Goal: Information Seeking & Learning: Compare options

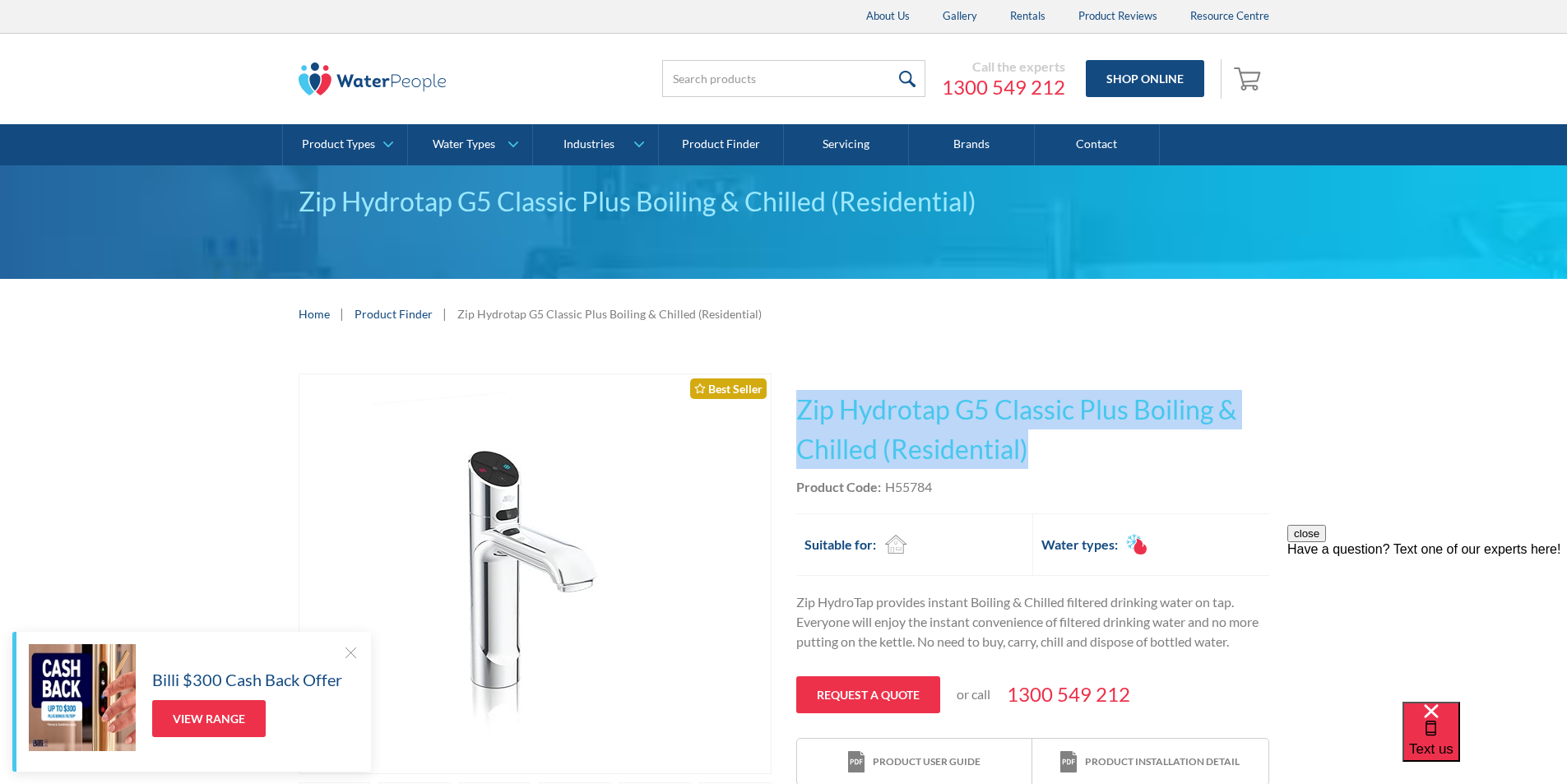
drag, startPoint x: 1035, startPoint y: 442, endPoint x: 803, endPoint y: 379, distance: 240.4
click at [803, 379] on div "This tap design is included in our standard range tap options when you purchase…" at bounding box center [1033, 580] width 473 height 413
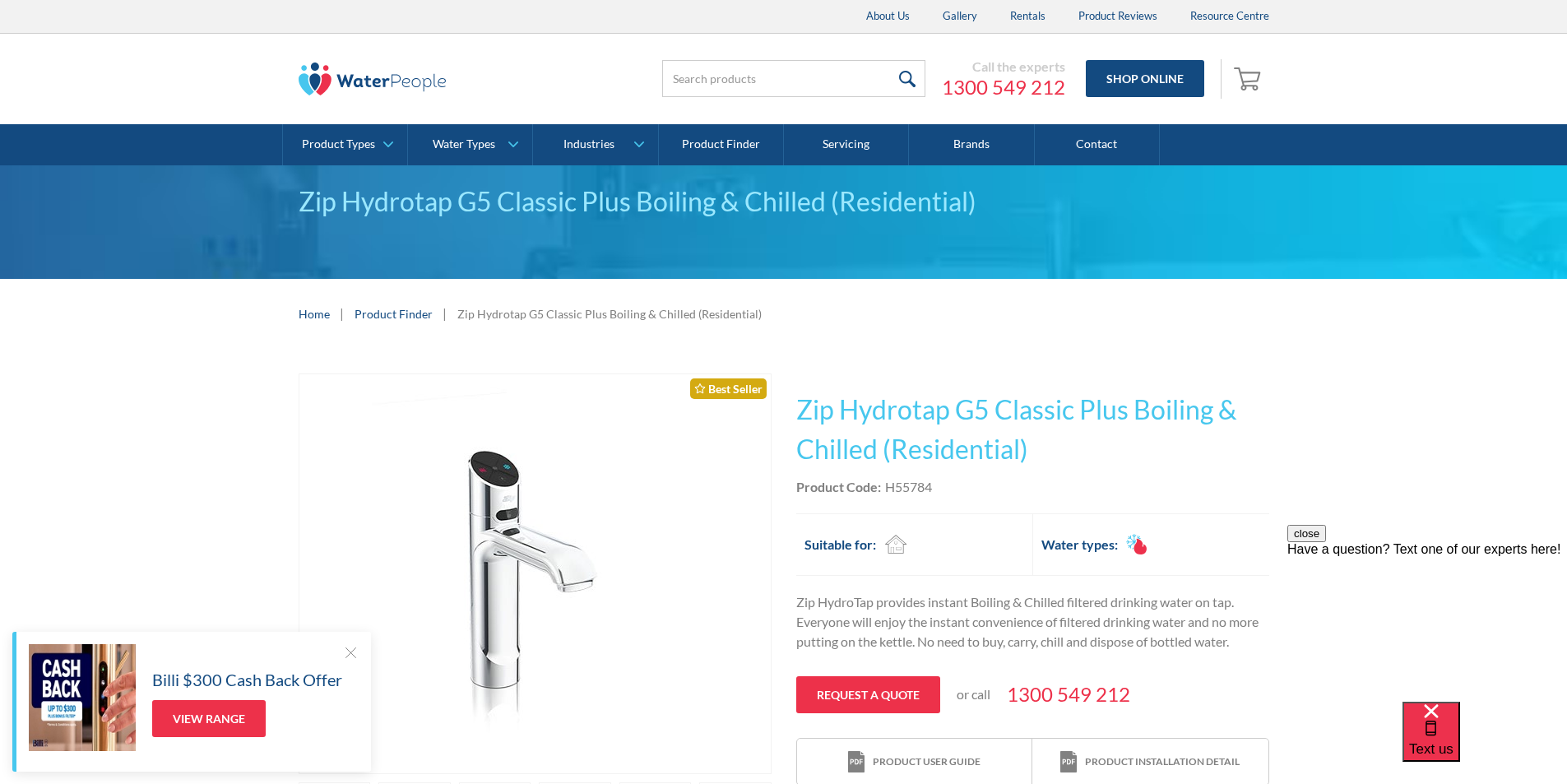
click at [831, 342] on div "Home | Product Finder | Zip Hydrotap G5 Classic Plus Boiling & Chilled (Residen…" at bounding box center [784, 313] width 1567 height 70
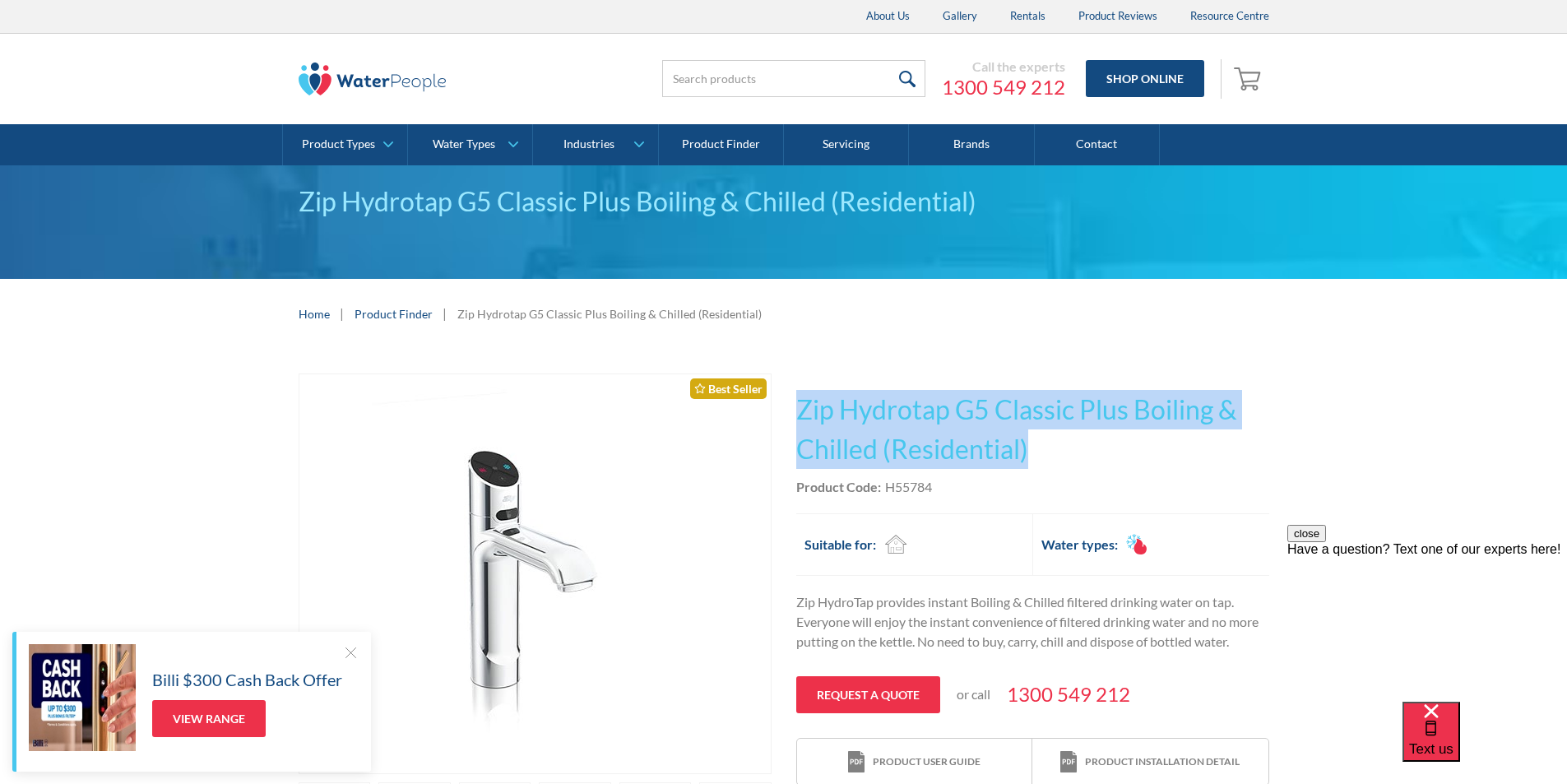
drag, startPoint x: 1016, startPoint y: 450, endPoint x: 803, endPoint y: 403, distance: 218.1
click at [803, 403] on h1 "Zip Hydrotap G5 Classic Plus Boiling & Chilled (Residential)" at bounding box center [1033, 429] width 473 height 79
copy h1 "Zip Hydrotap G5 Classic Plus Boiling & Chilled (Residential)"
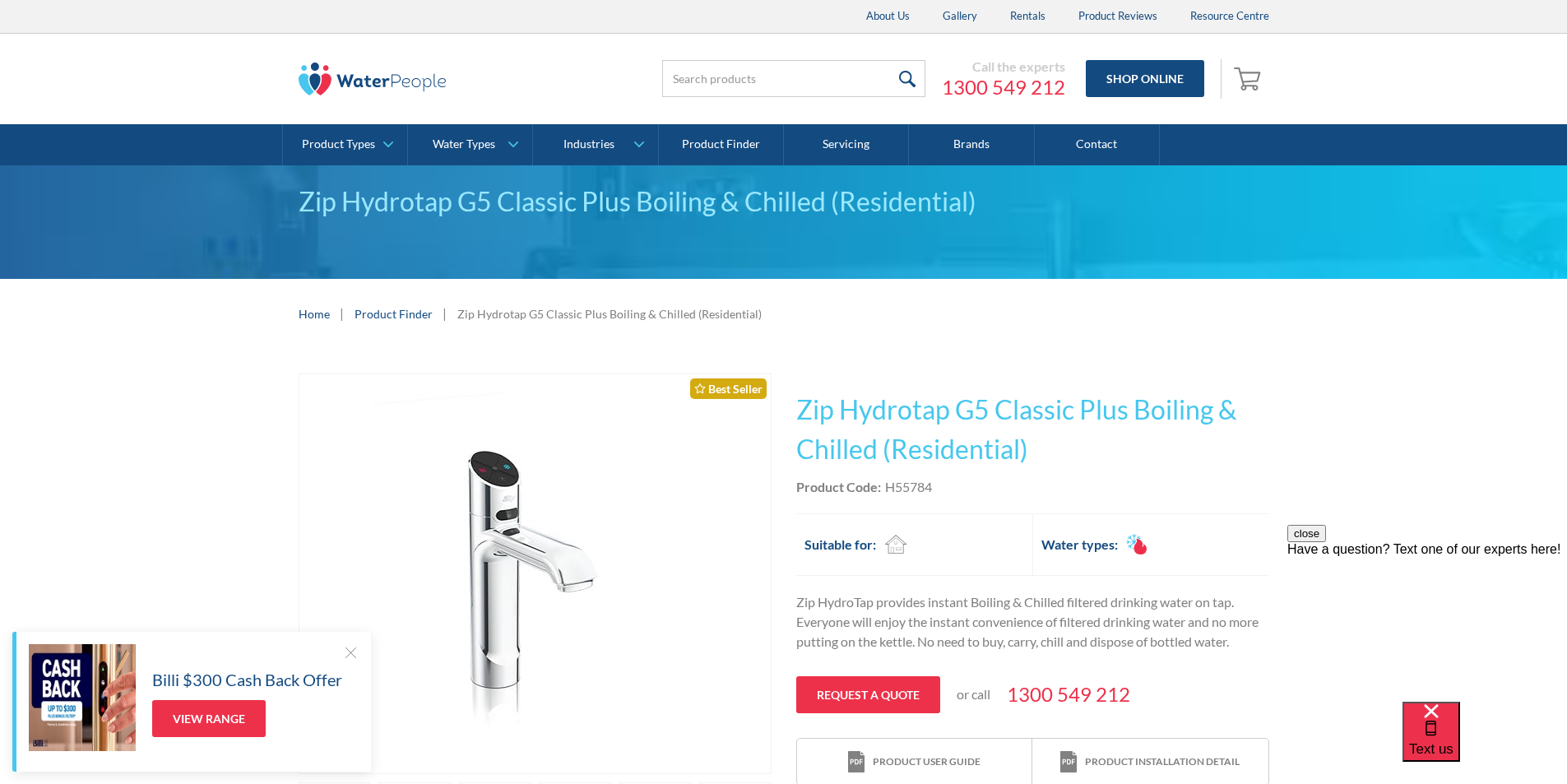
click at [957, 497] on div "This tap design is included in our standard range tap options when you purchase…" at bounding box center [1033, 580] width 473 height 413
drag, startPoint x: 937, startPoint y: 488, endPoint x: 883, endPoint y: 481, distance: 54.5
click at [883, 481] on div "Product Code: H55784" at bounding box center [1033, 487] width 473 height 20
copy div "H55784"
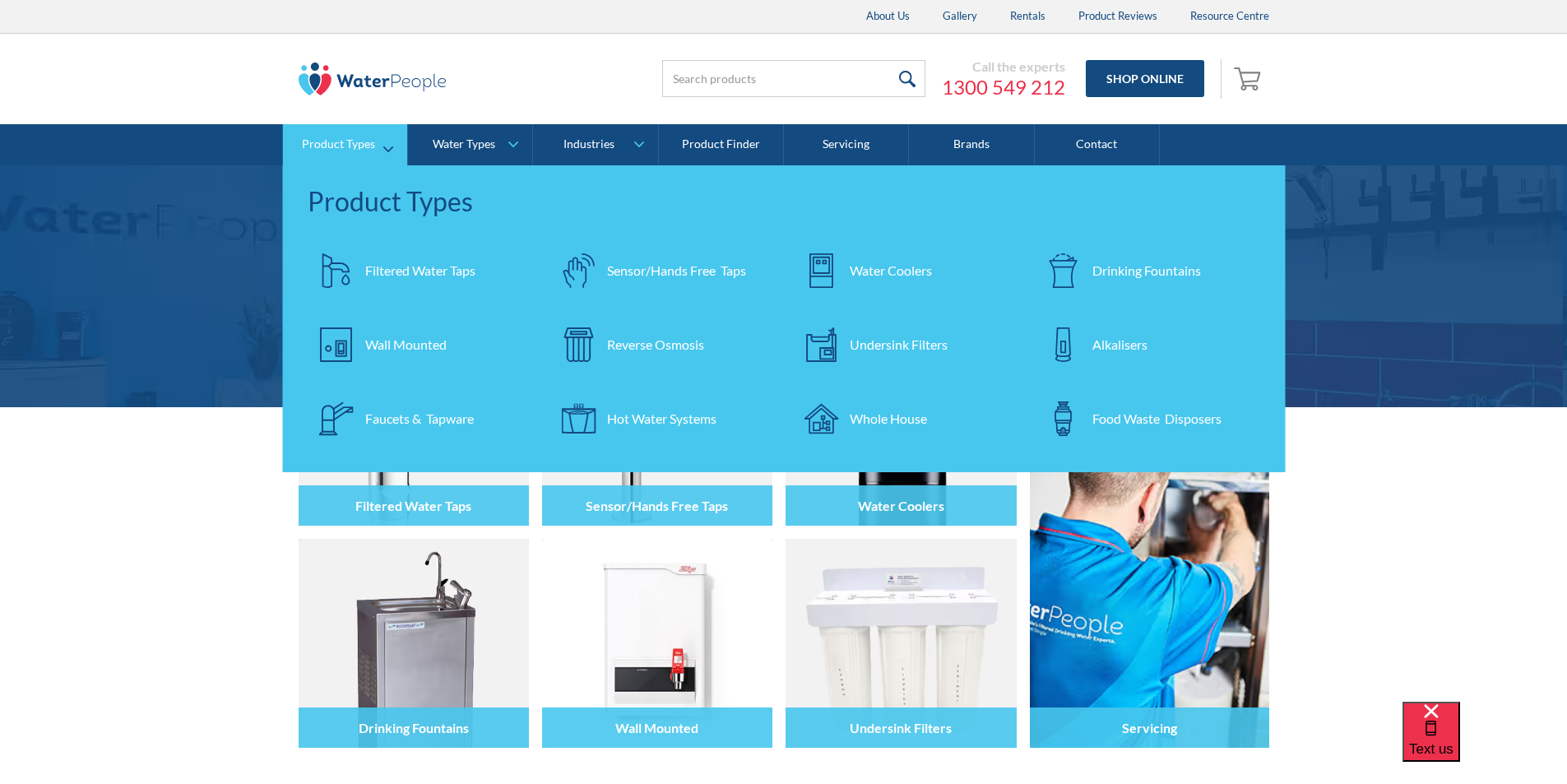
click at [401, 266] on div "Filtered Water Taps" at bounding box center [419, 271] width 110 height 20
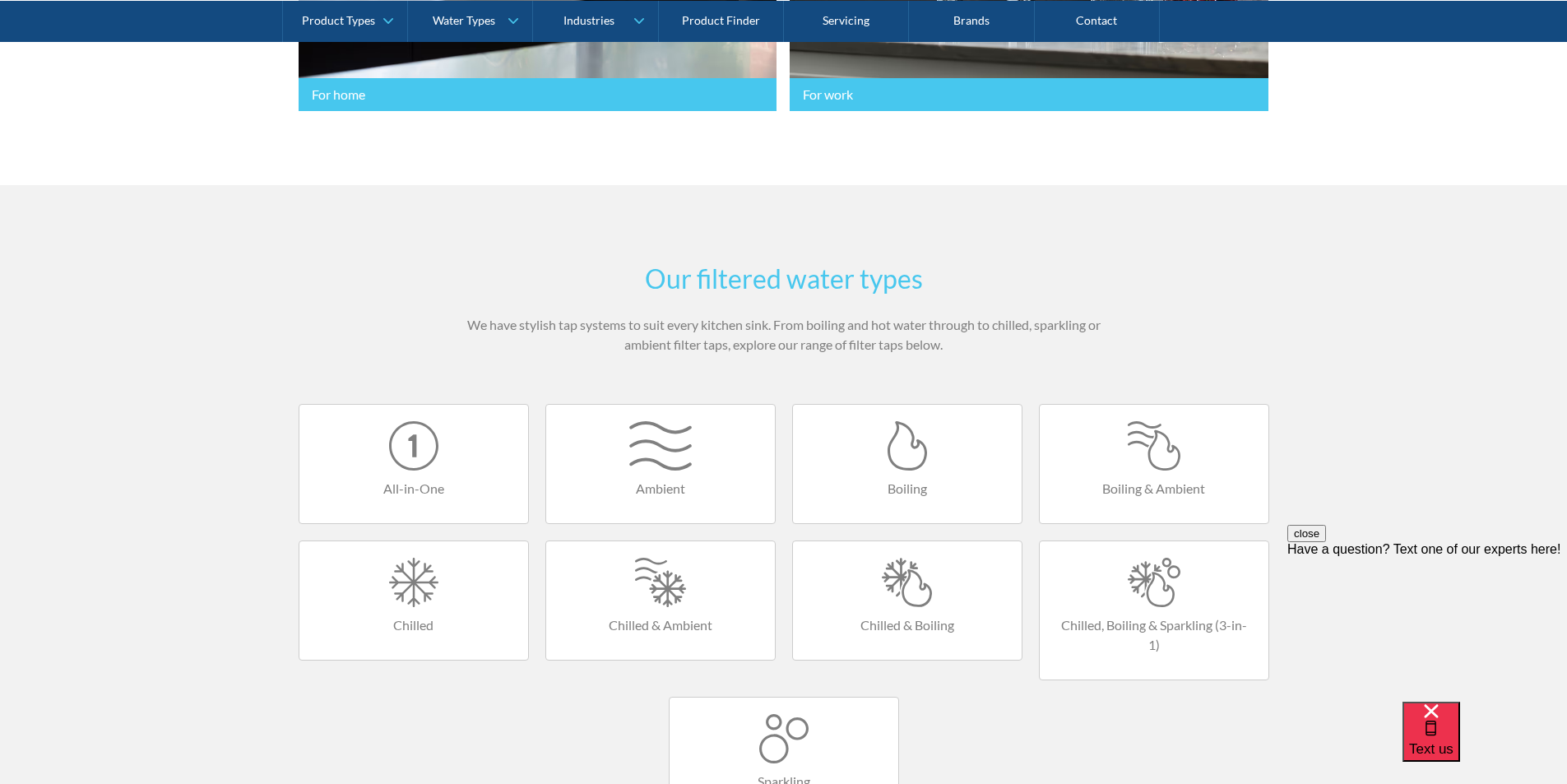
click at [894, 570] on div at bounding box center [907, 582] width 195 height 49
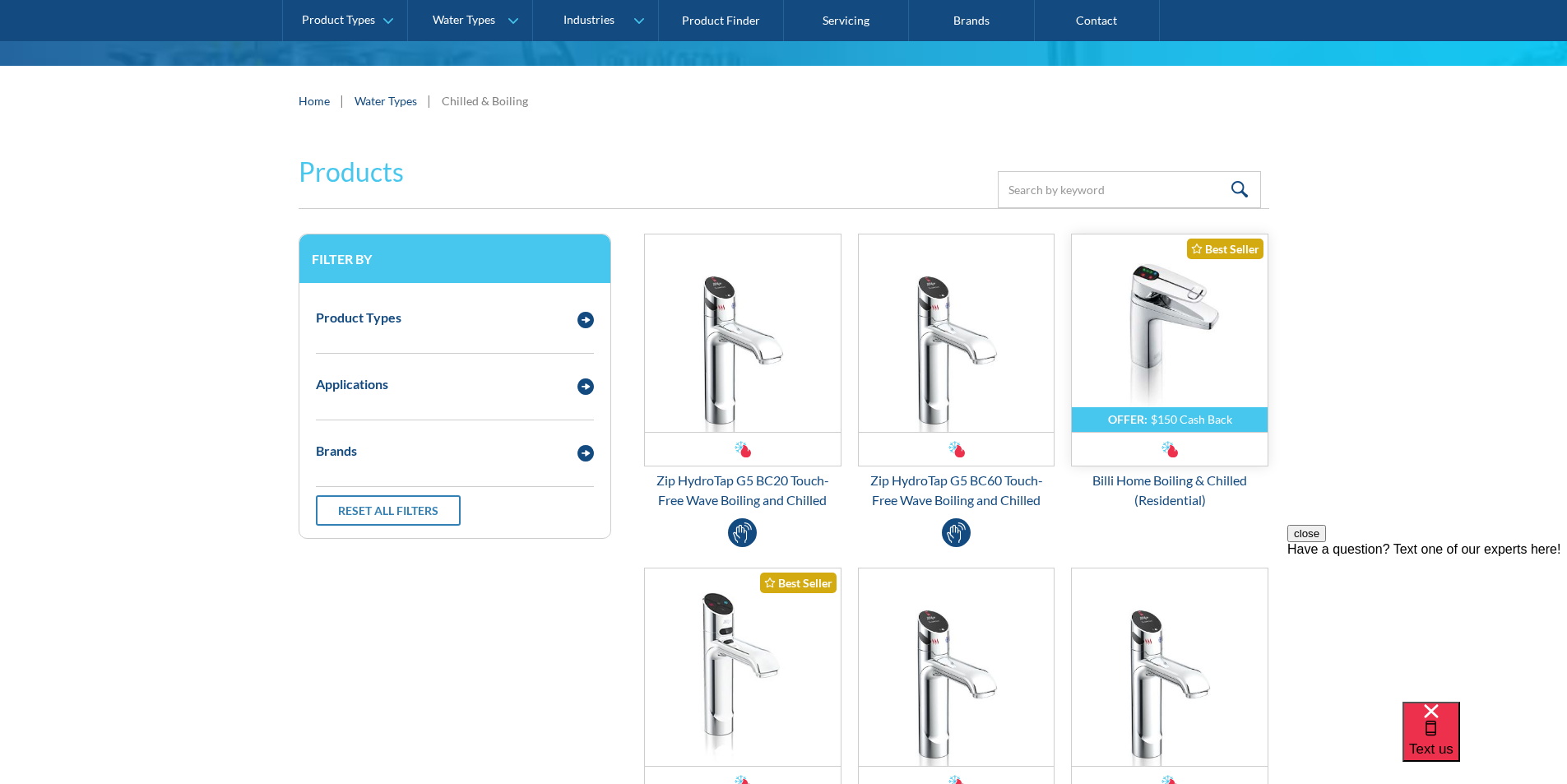
click at [1146, 358] on img "Email Form 3" at bounding box center [1169, 333] width 195 height 197
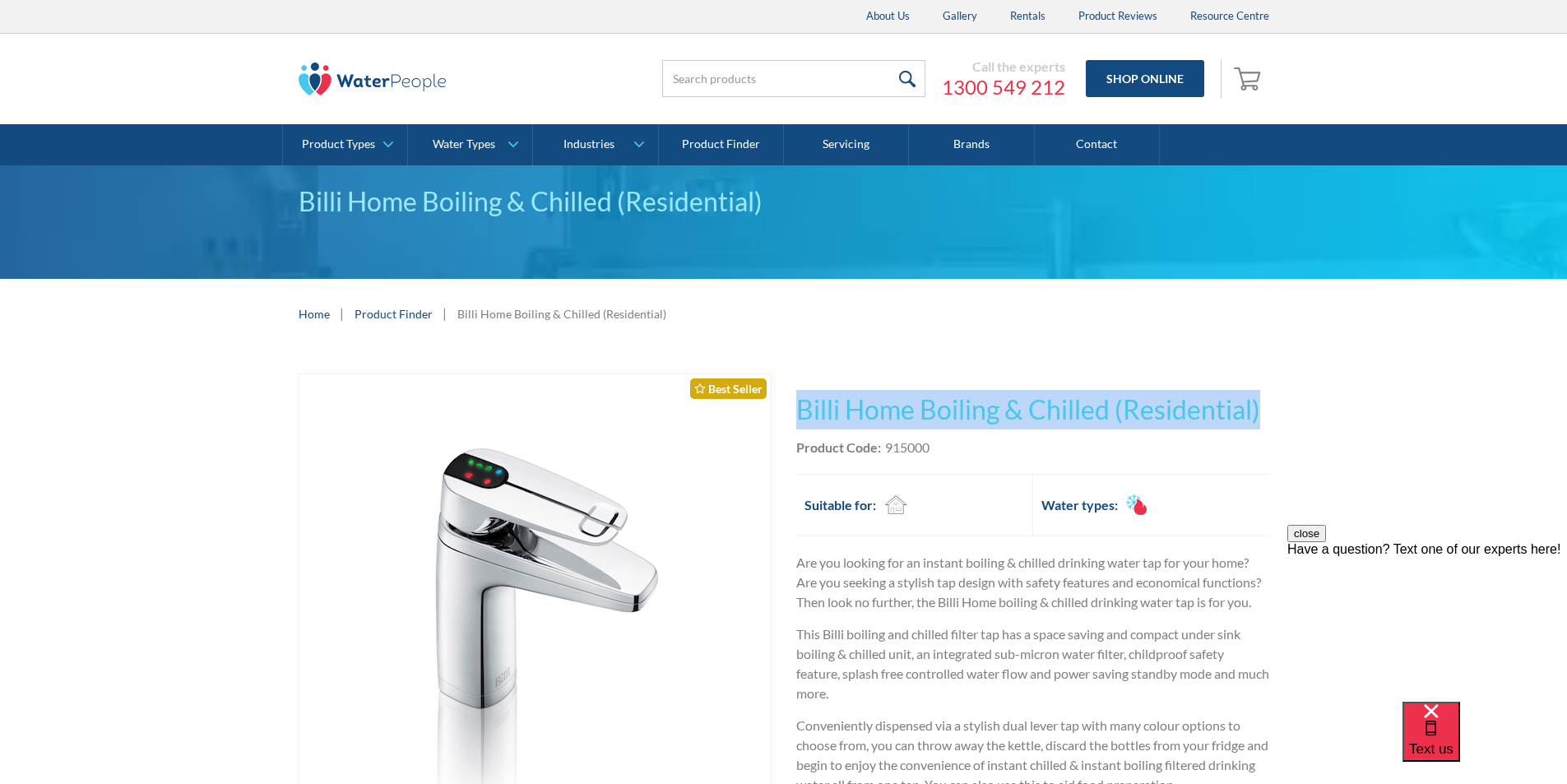
drag, startPoint x: 1268, startPoint y: 404, endPoint x: 824, endPoint y: 383, distance: 444.5
click at [800, 375] on div "This tap design is included in our standard range tap options when you purchase…" at bounding box center [1033, 781] width 473 height 814
copy h1 "Billi Home Boiling & Chilled (Residential)"
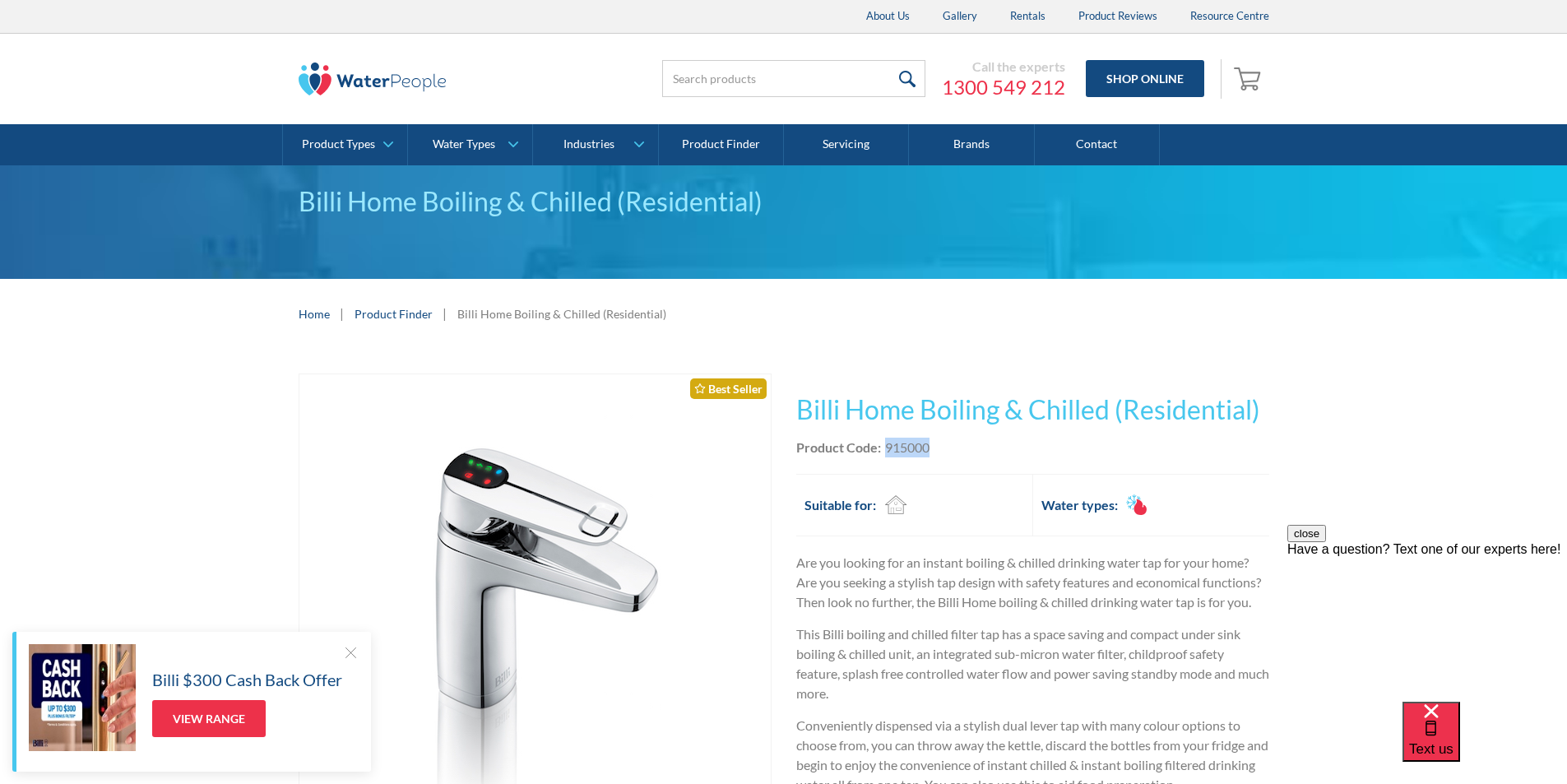
drag, startPoint x: 935, startPoint y: 442, endPoint x: 886, endPoint y: 443, distance: 49.0
click at [886, 443] on div "Product Code: 915000" at bounding box center [1033, 447] width 473 height 20
copy div "915000"
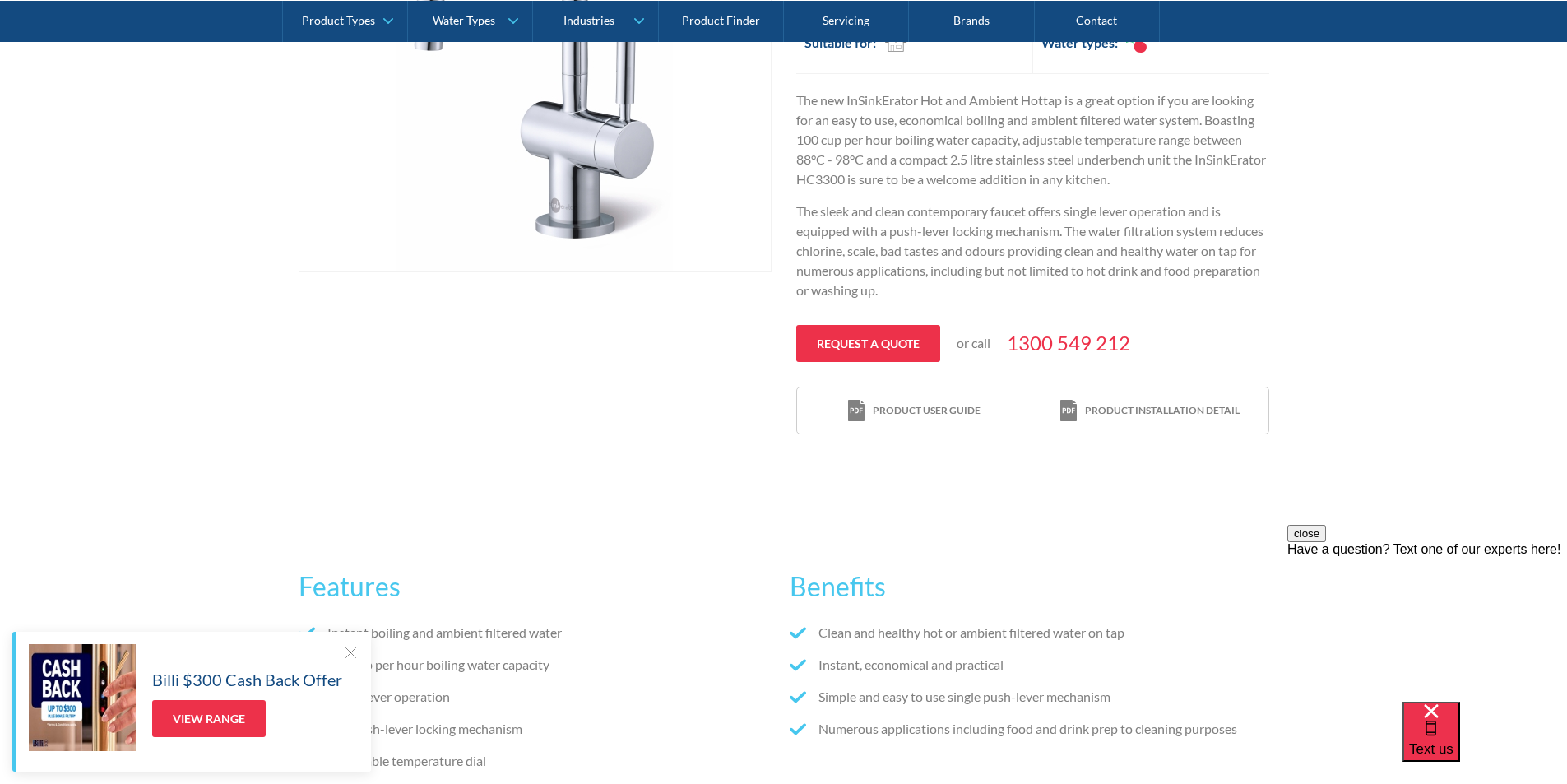
scroll to position [164, 0]
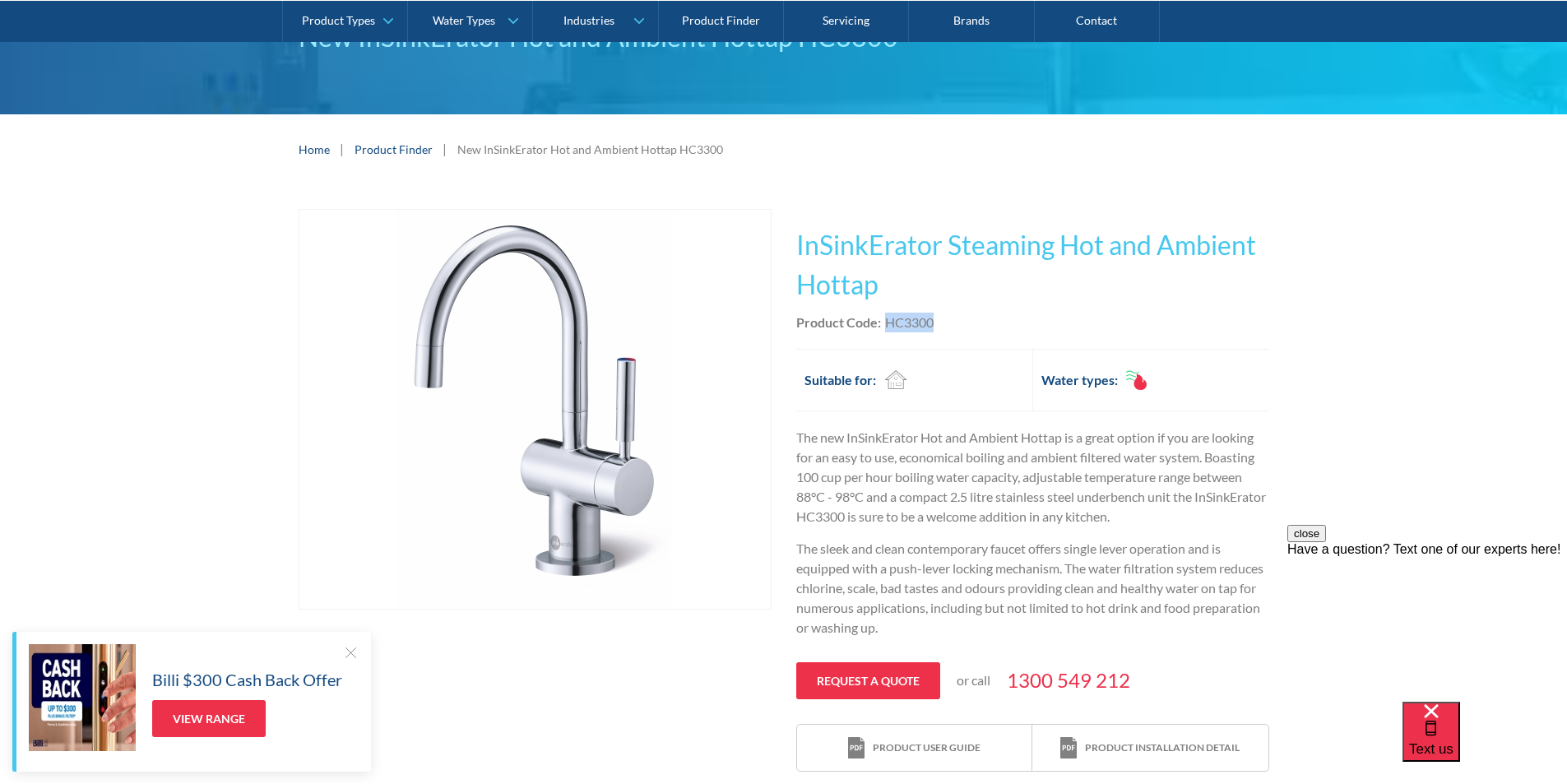
drag, startPoint x: 933, startPoint y: 321, endPoint x: 890, endPoint y: 320, distance: 43.0
click at [886, 319] on div "HC3300" at bounding box center [910, 322] width 48 height 20
copy div "HC3300"
